Goal: Task Accomplishment & Management: Use online tool/utility

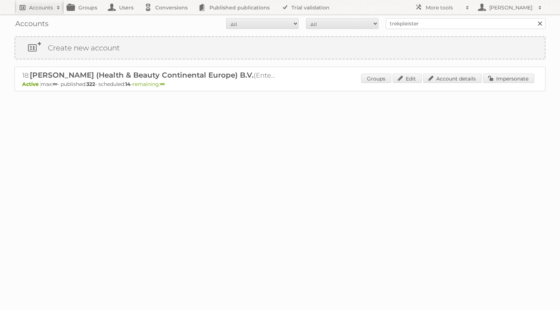
click at [60, 10] on span at bounding box center [58, 7] width 11 height 7
type input"] "[PERSON_NAME]"
click at [173, 25] on input "Search" at bounding box center [172, 24] width 11 height 11
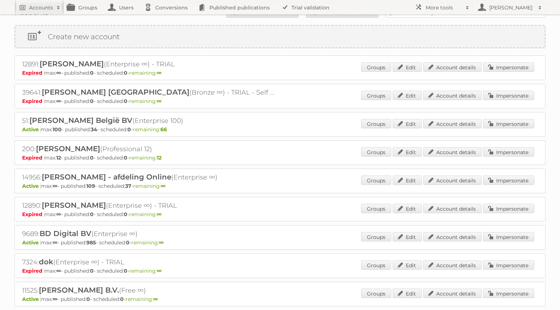
scroll to position [13, 0]
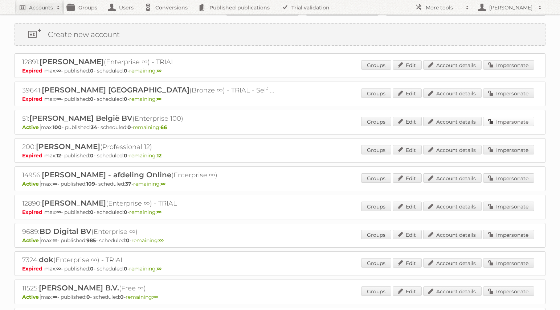
click at [501, 121] on link "Impersonate" at bounding box center [508, 121] width 51 height 9
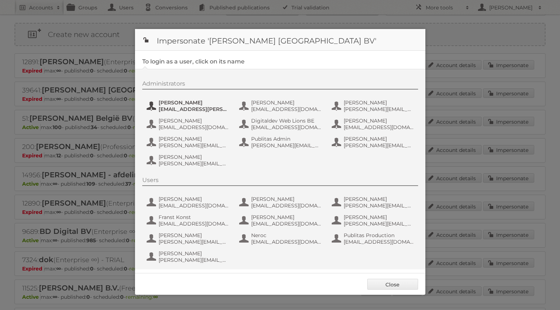
click at [189, 102] on span "[PERSON_NAME]" at bounding box center [194, 102] width 70 height 7
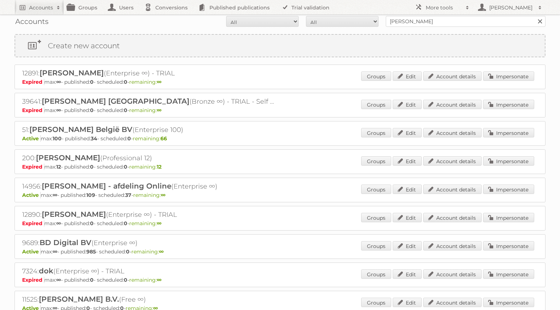
scroll to position [0, 0]
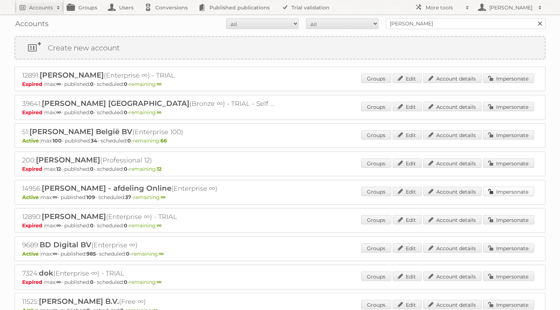
click at [510, 190] on link "Impersonate" at bounding box center [508, 191] width 51 height 9
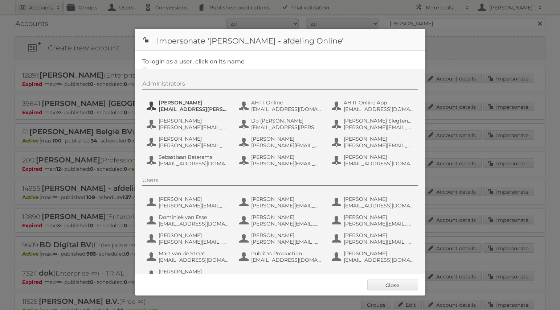
click at [185, 100] on span "[PERSON_NAME]" at bounding box center [194, 102] width 70 height 7
